Goal: Transaction & Acquisition: Purchase product/service

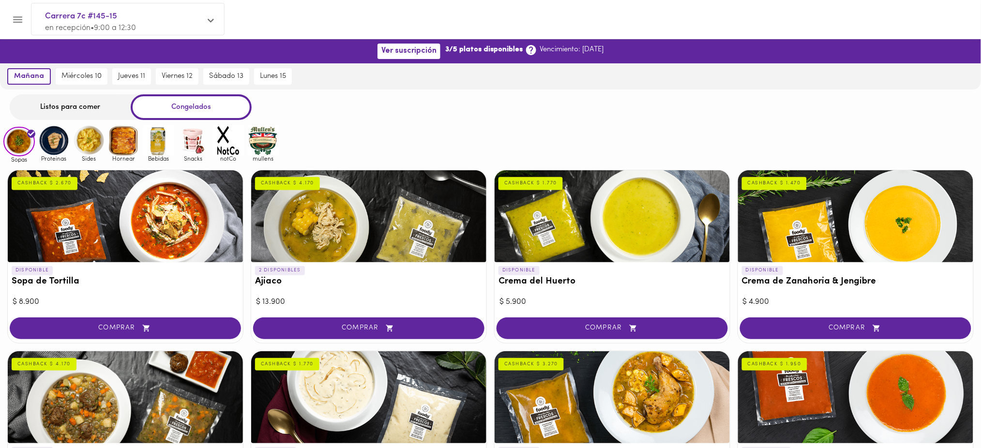
click at [379, 202] on div at bounding box center [368, 216] width 235 height 92
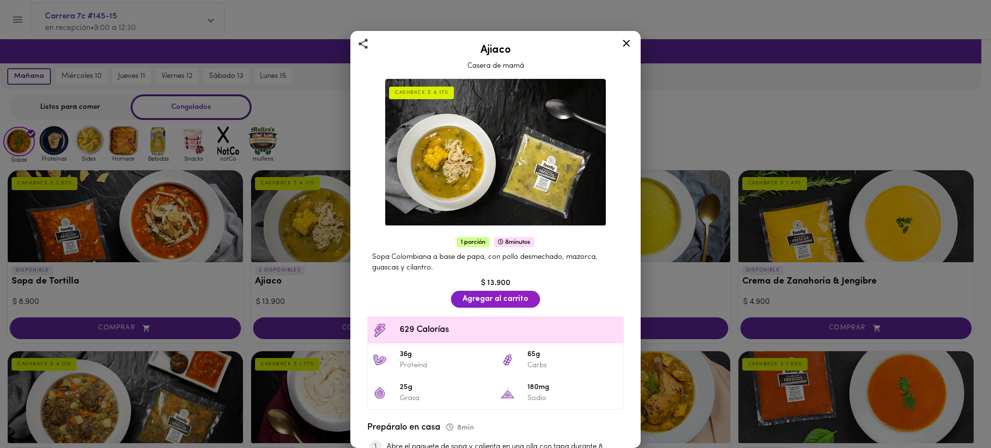
click at [720, 109] on div "Ajiaco Casera de mamá CASHBACK $ 4.170 1 porción 8 minutos Sopa Colombiana a ba…" at bounding box center [495, 224] width 991 height 448
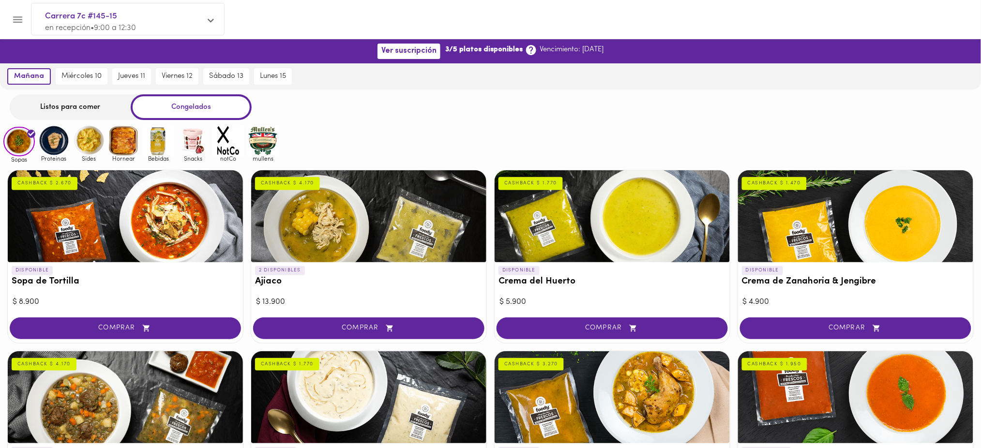
click at [166, 200] on div at bounding box center [125, 216] width 235 height 92
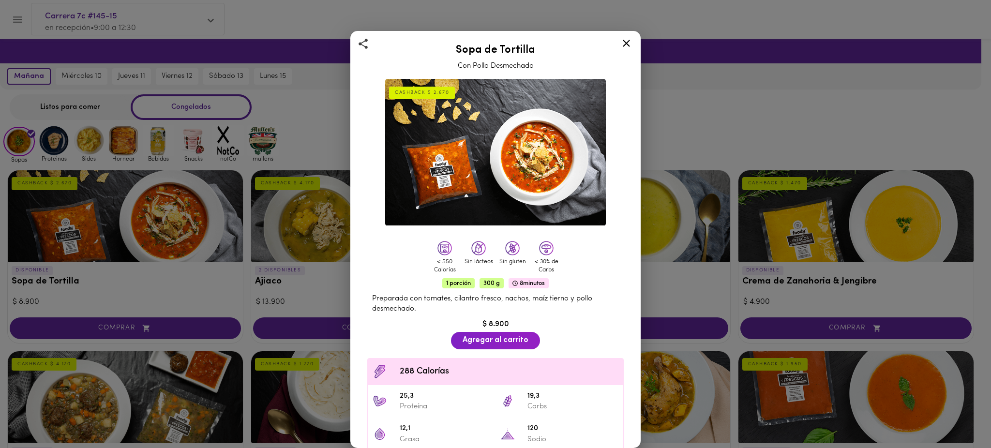
click at [695, 100] on div "Sopa de Tortilla Con Pollo Desmechado CASHBACK $ 2.670 < 550 Calorías Sin lácte…" at bounding box center [495, 224] width 991 height 448
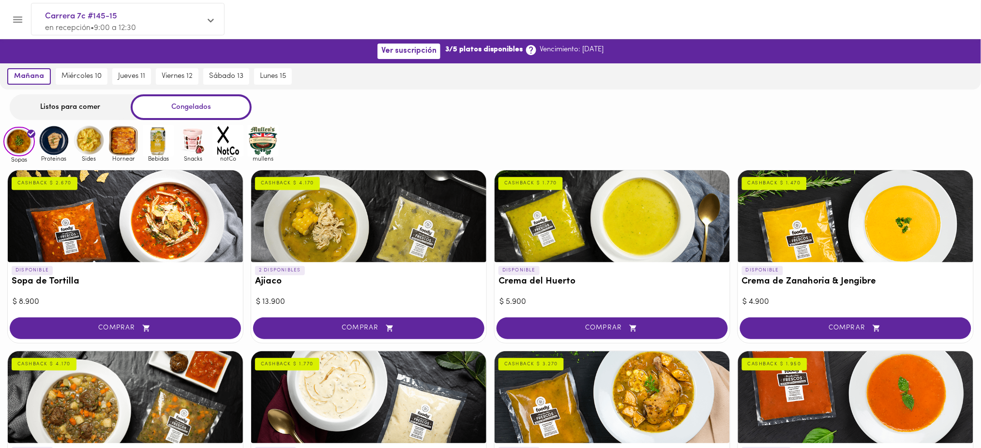
click at [664, 206] on div at bounding box center [612, 216] width 235 height 92
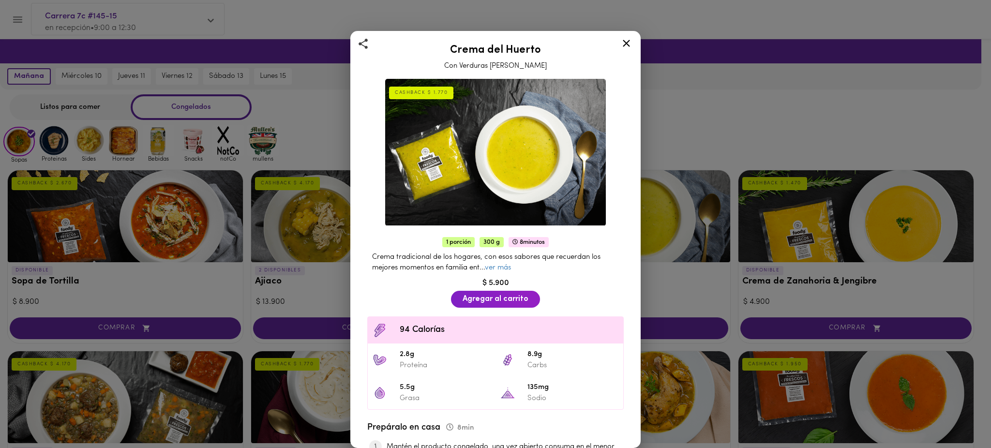
click at [862, 207] on div "Crema del Huerto Con Verduras Frescas del Campo CASHBACK $ 1.770 1 porción 300 …" at bounding box center [495, 224] width 991 height 448
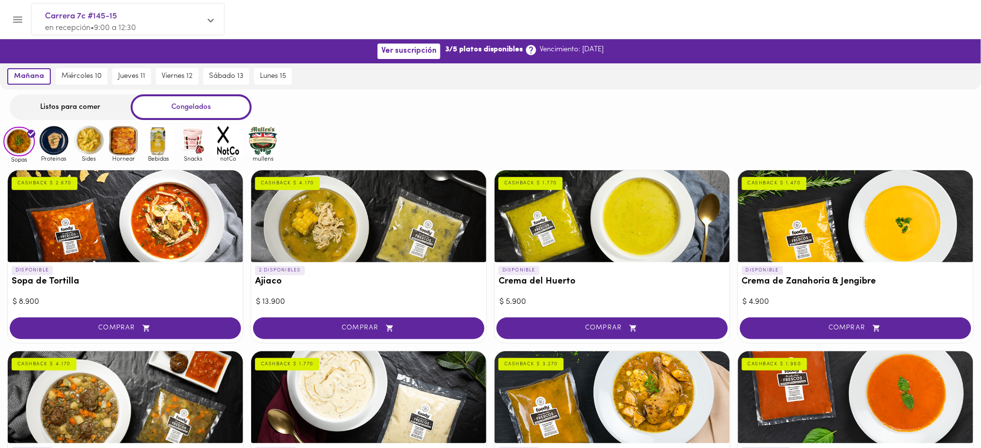
click at [862, 207] on div at bounding box center [855, 216] width 235 height 92
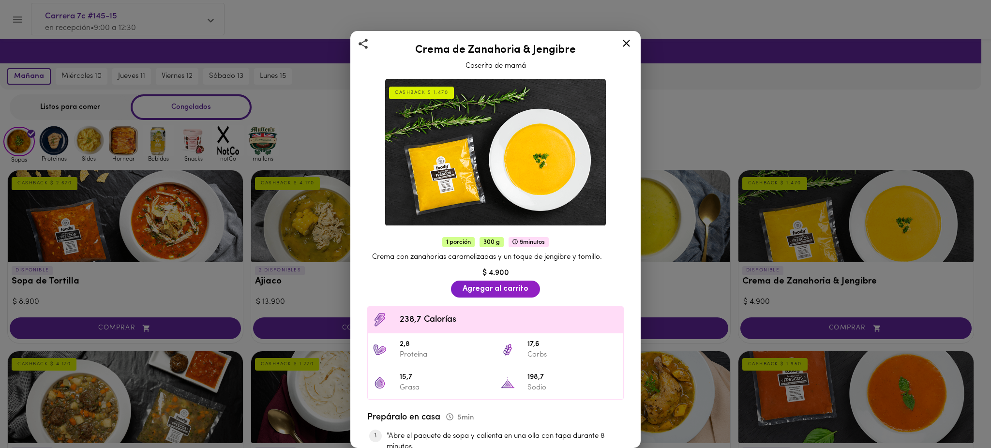
click at [799, 96] on div "Crema de Zanahoria & Jengibre Caserita de mamá CASHBACK $ 1.470 1 porción 300 g…" at bounding box center [495, 224] width 991 height 448
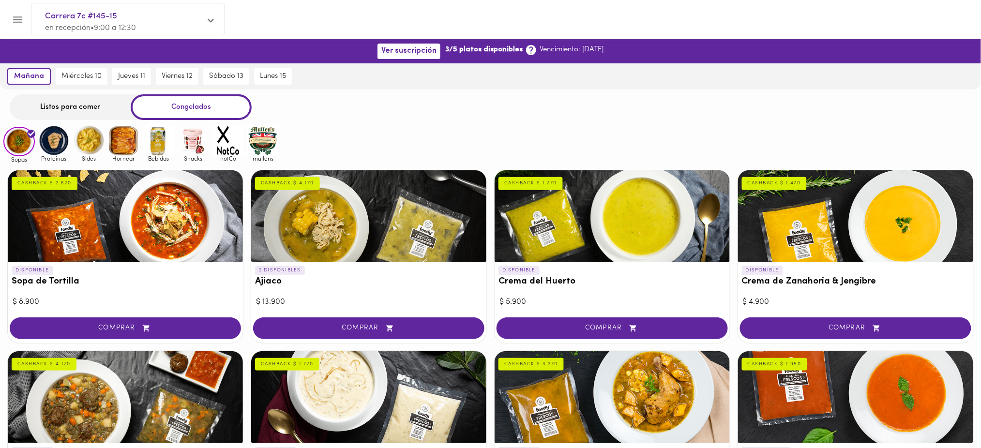
click at [813, 378] on div at bounding box center [855, 397] width 235 height 92
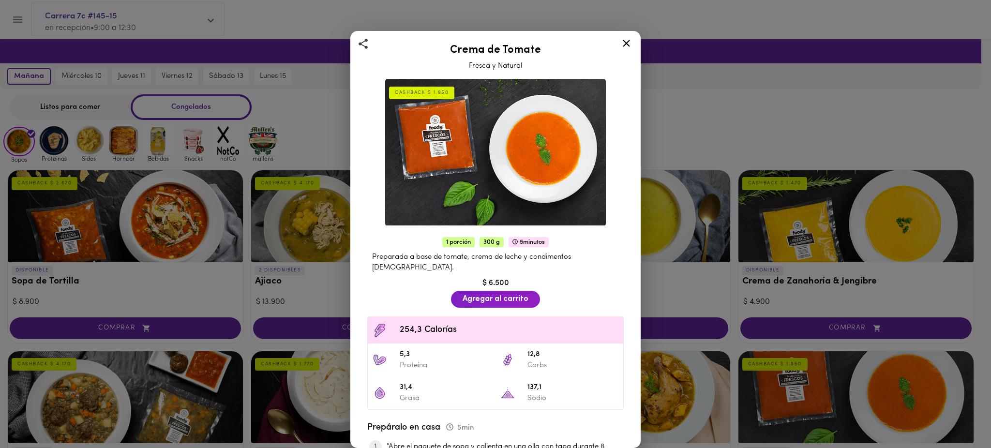
click at [707, 94] on div "Crema de Tomate Fresca y Natural CASHBACK $ 1.950 1 porción 300 g 5 minutos Pre…" at bounding box center [495, 224] width 991 height 448
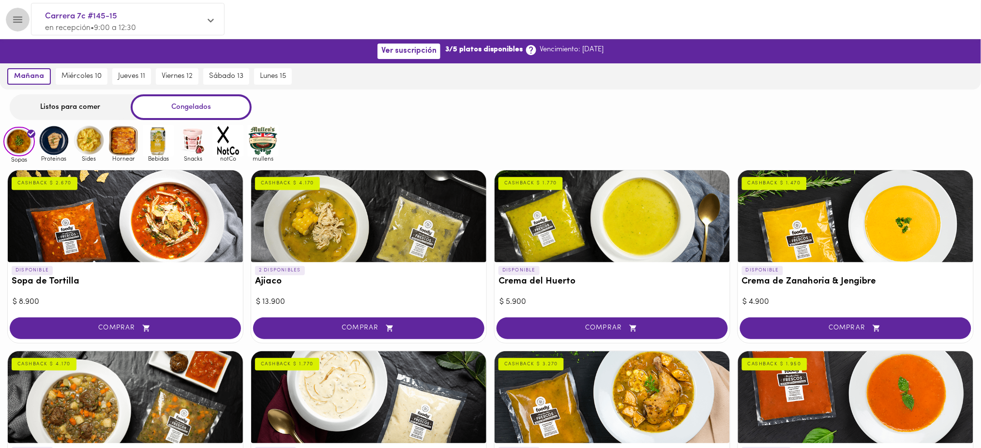
click at [15, 19] on icon "Menu" at bounding box center [17, 19] width 9 height 6
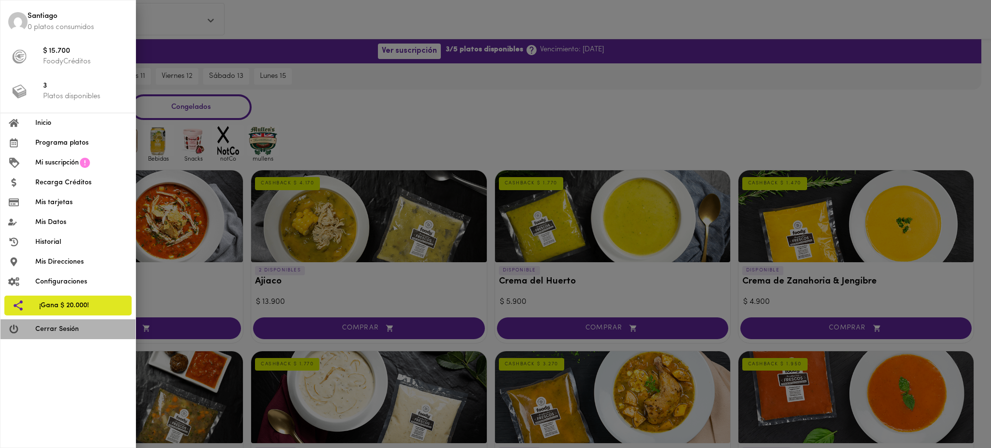
click at [81, 330] on span "Cerrar Sesión" at bounding box center [81, 329] width 92 height 10
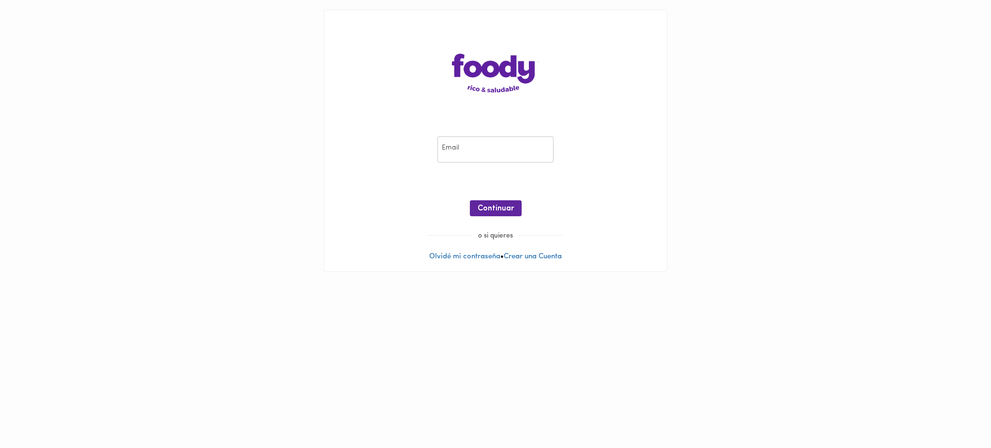
click at [159, 226] on main "Email Email ¡Oops! Recuperar Clave Continuar o si quieres Olvidé mi contraseña …" at bounding box center [495, 141] width 991 height 282
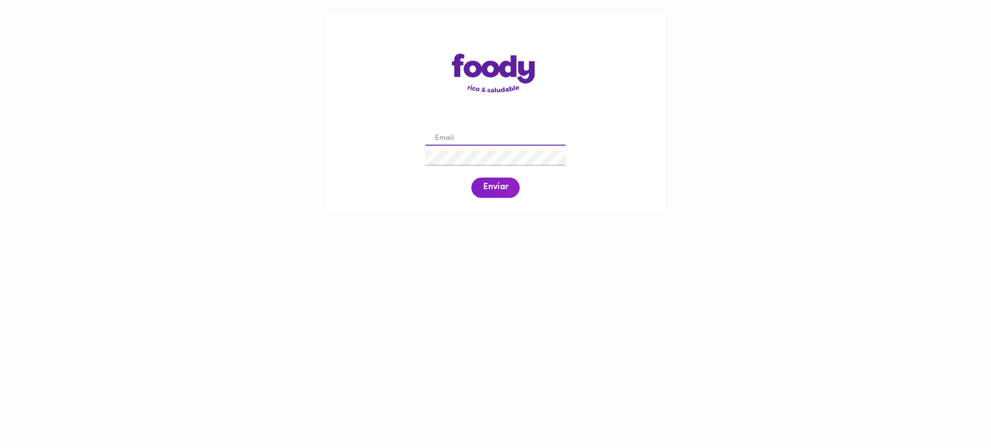
click at [460, 132] on input "email" at bounding box center [495, 138] width 140 height 15
type input "[EMAIL_ADDRESS][DOMAIN_NAME]"
click at [498, 189] on span "Enviar" at bounding box center [495, 187] width 25 height 11
